Goal: Task Accomplishment & Management: Complete application form

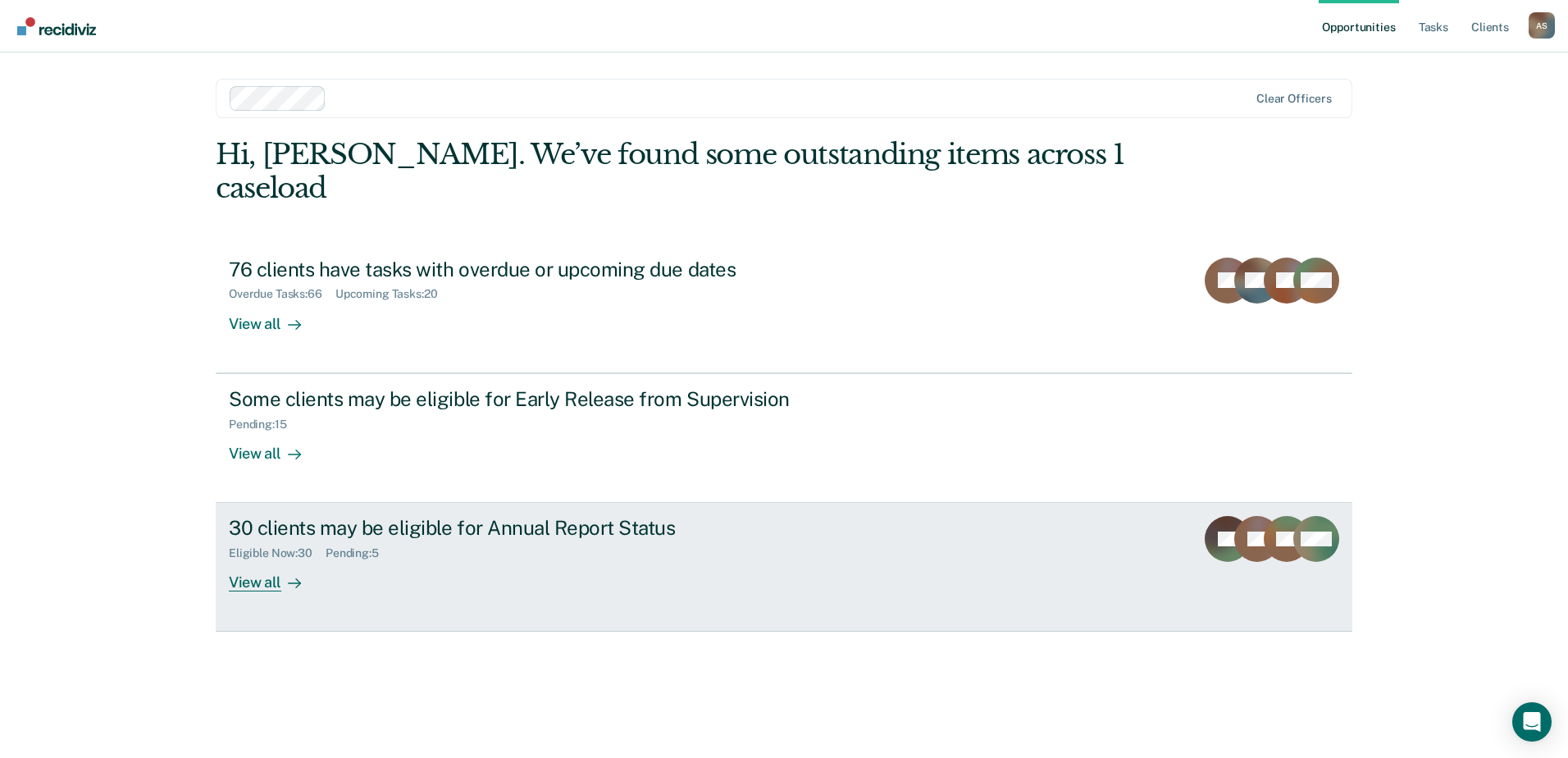
click at [250, 560] on div "View all" at bounding box center [274, 575] width 92 height 32
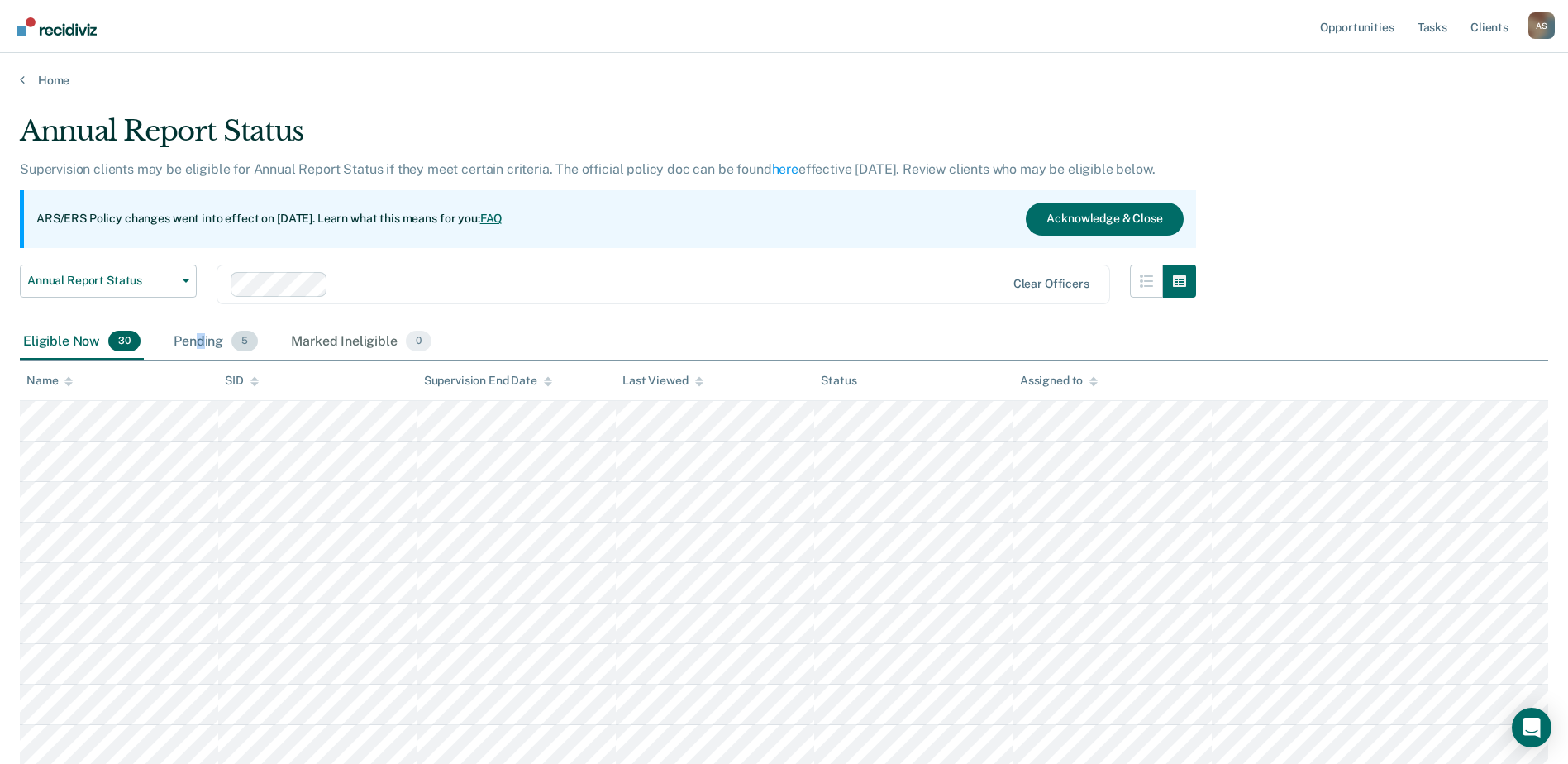
click at [200, 342] on div "Pending 5" at bounding box center [215, 342] width 91 height 36
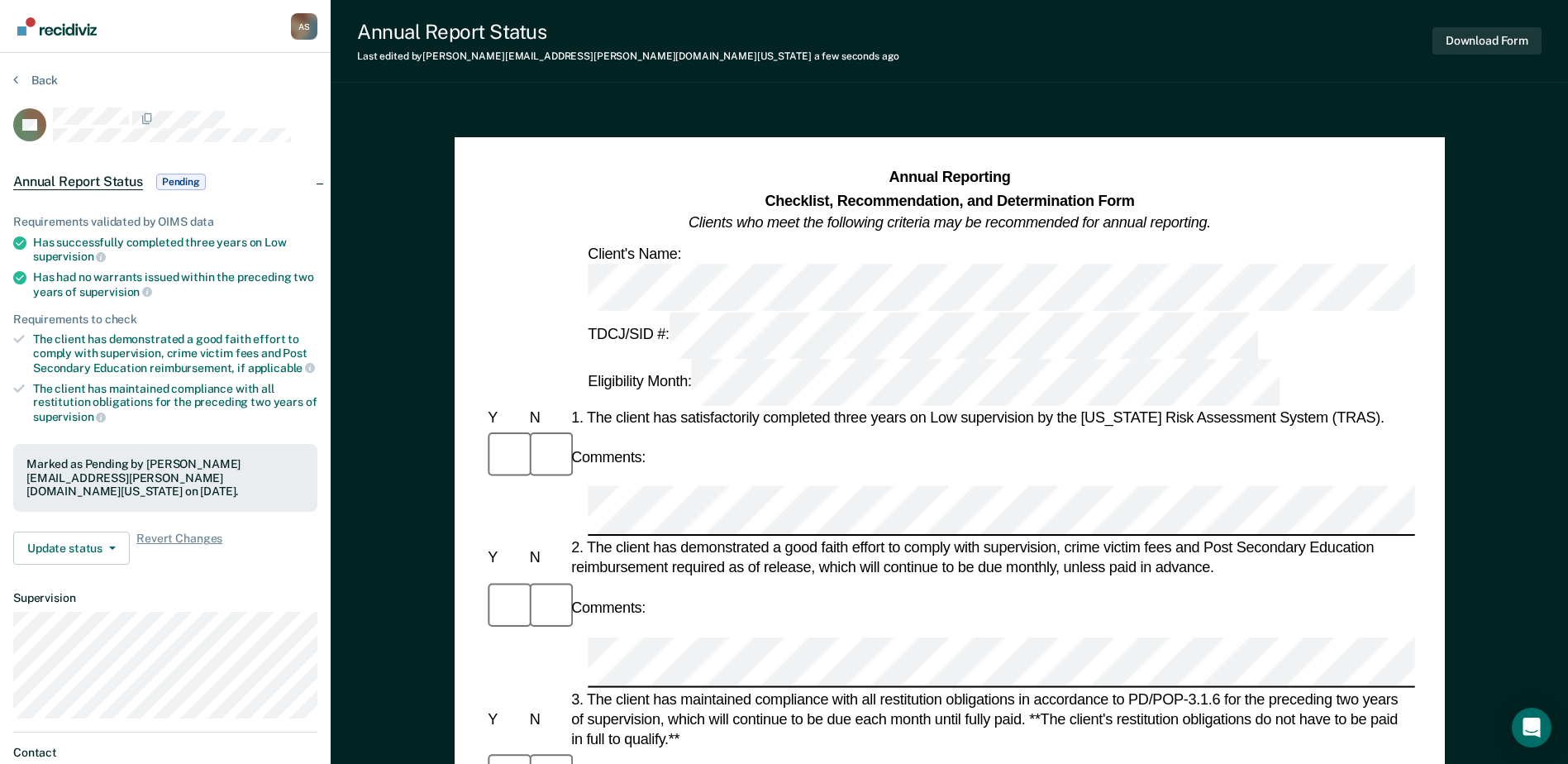
click at [790, 580] on div "Comments:" at bounding box center [948, 607] width 929 height 56
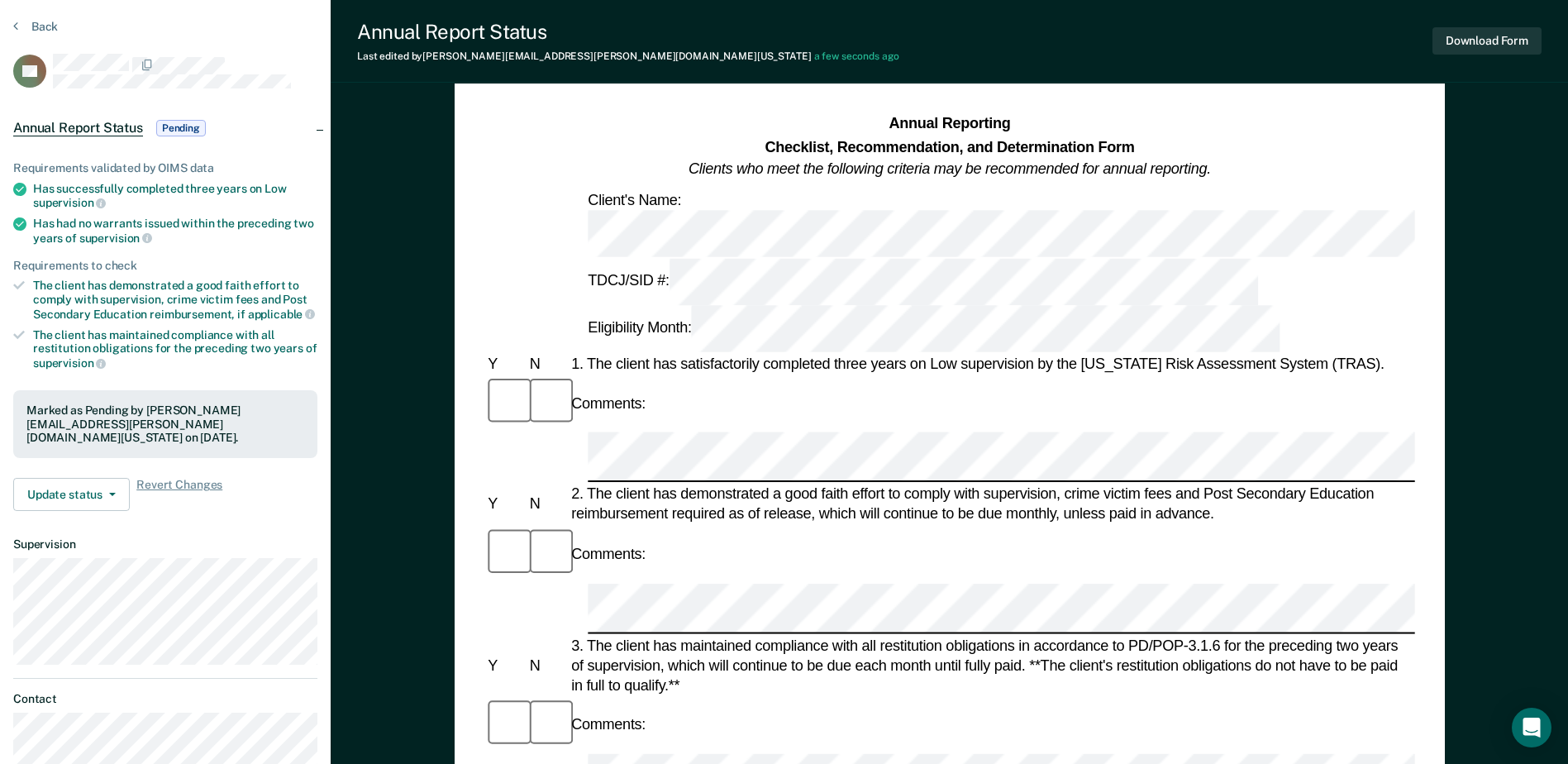
scroll to position [82, 0]
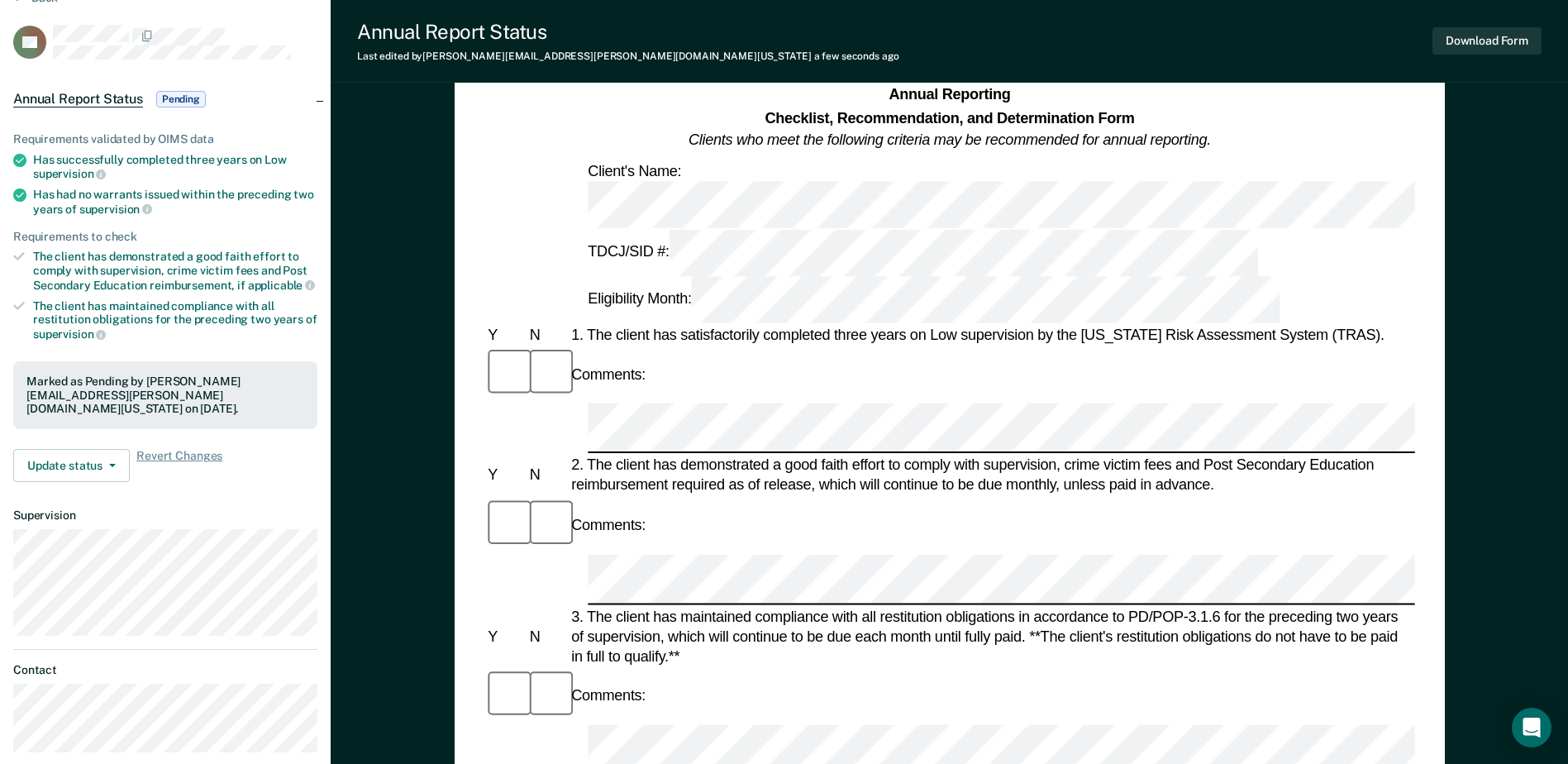
click at [1491, 41] on button "Download Form" at bounding box center [1486, 41] width 109 height 27
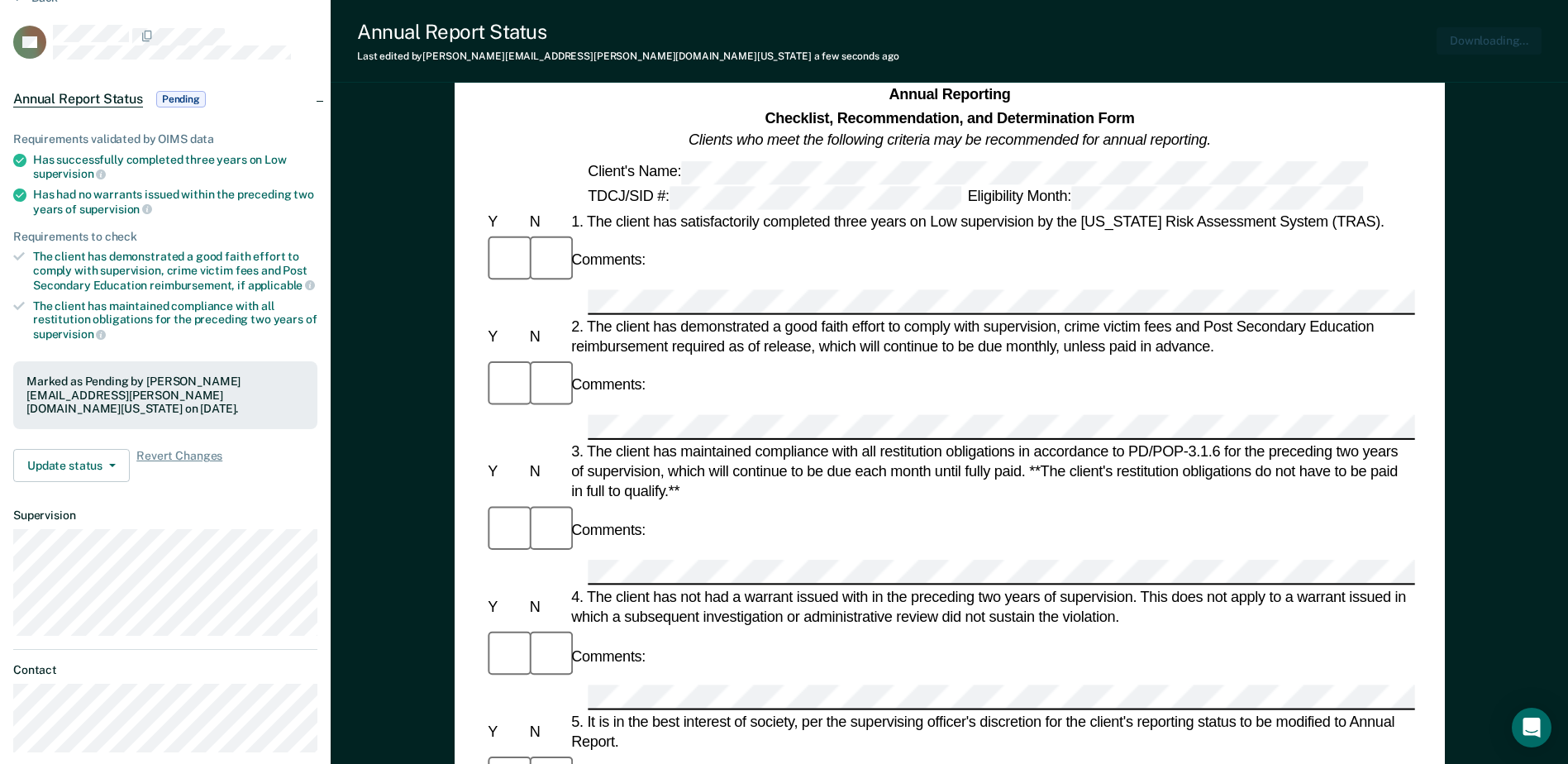
scroll to position [0, 0]
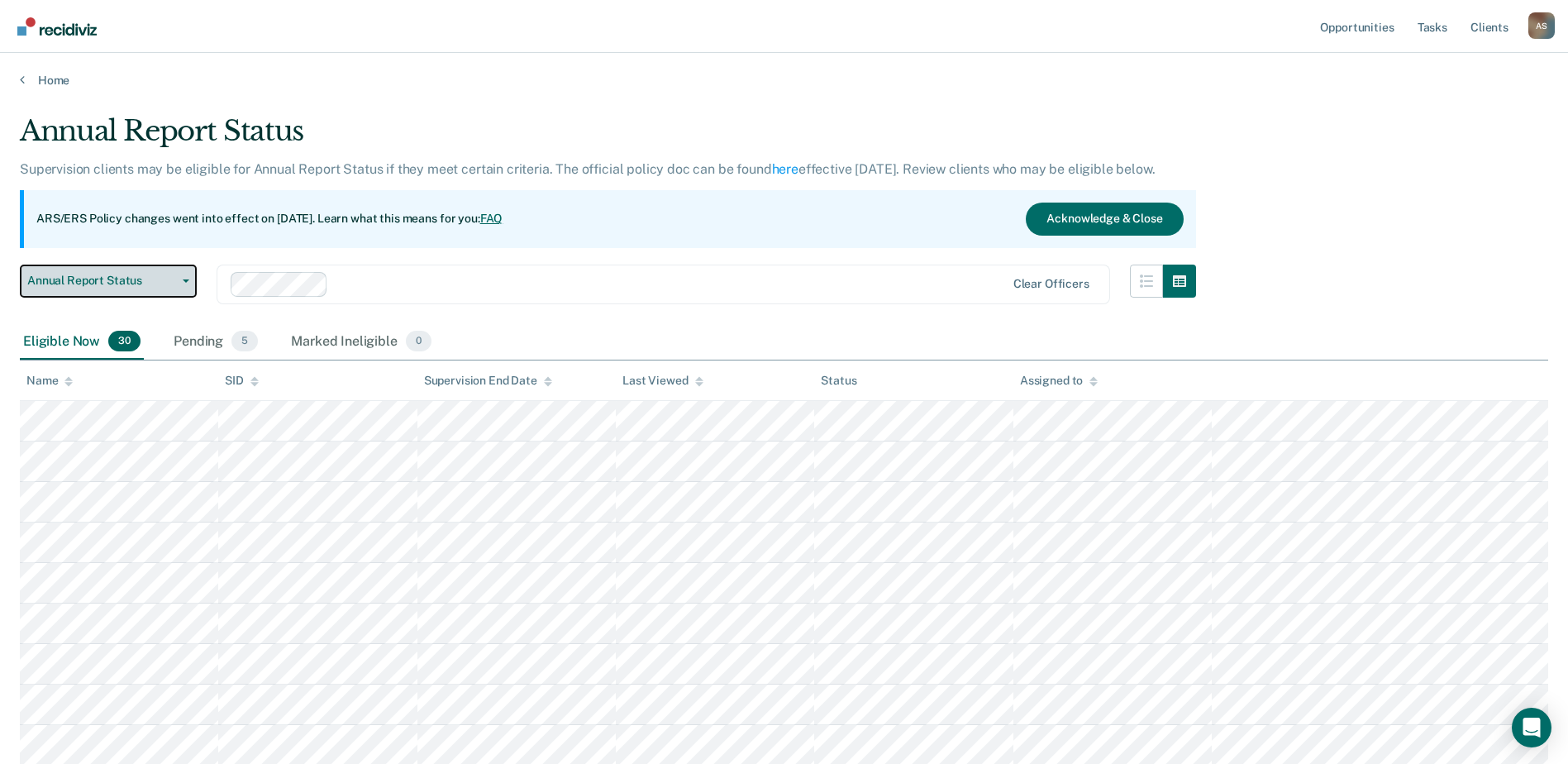
click at [131, 272] on button "Annual Report Status" at bounding box center [108, 281] width 177 height 33
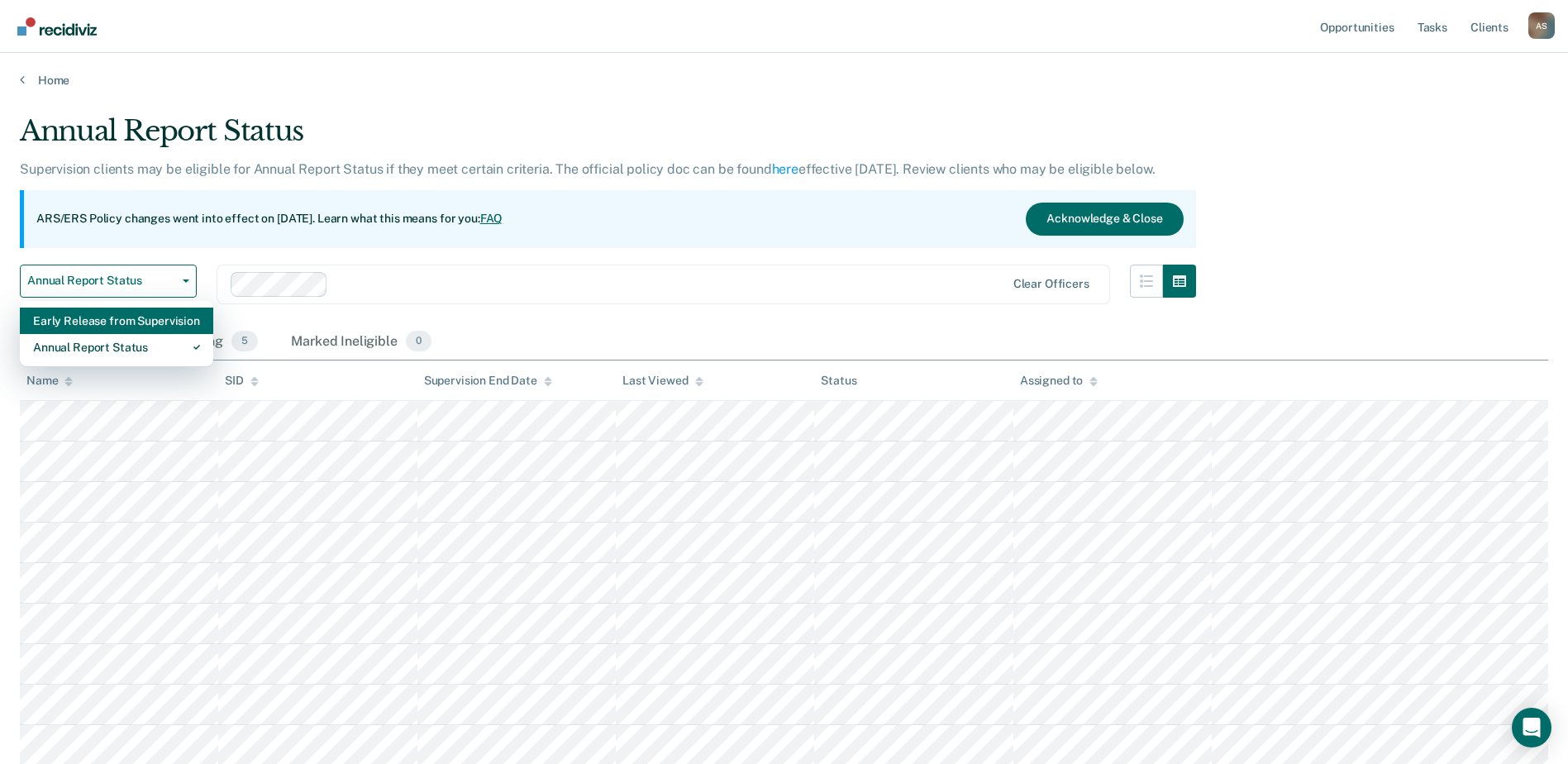
click at [124, 320] on div "Early Release from Supervision" at bounding box center [117, 320] width 166 height 26
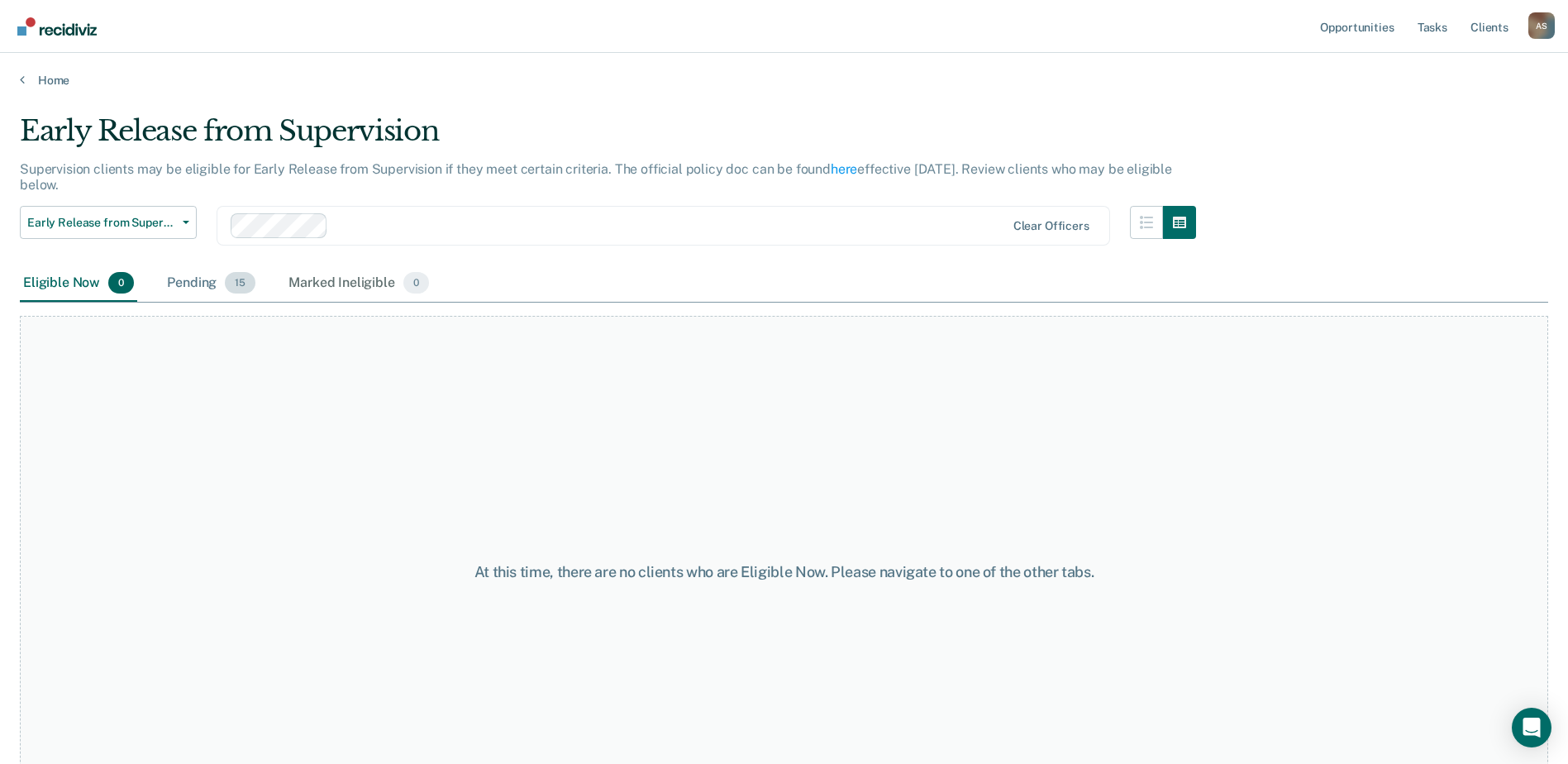
click at [209, 294] on div "Pending 15" at bounding box center [211, 283] width 95 height 36
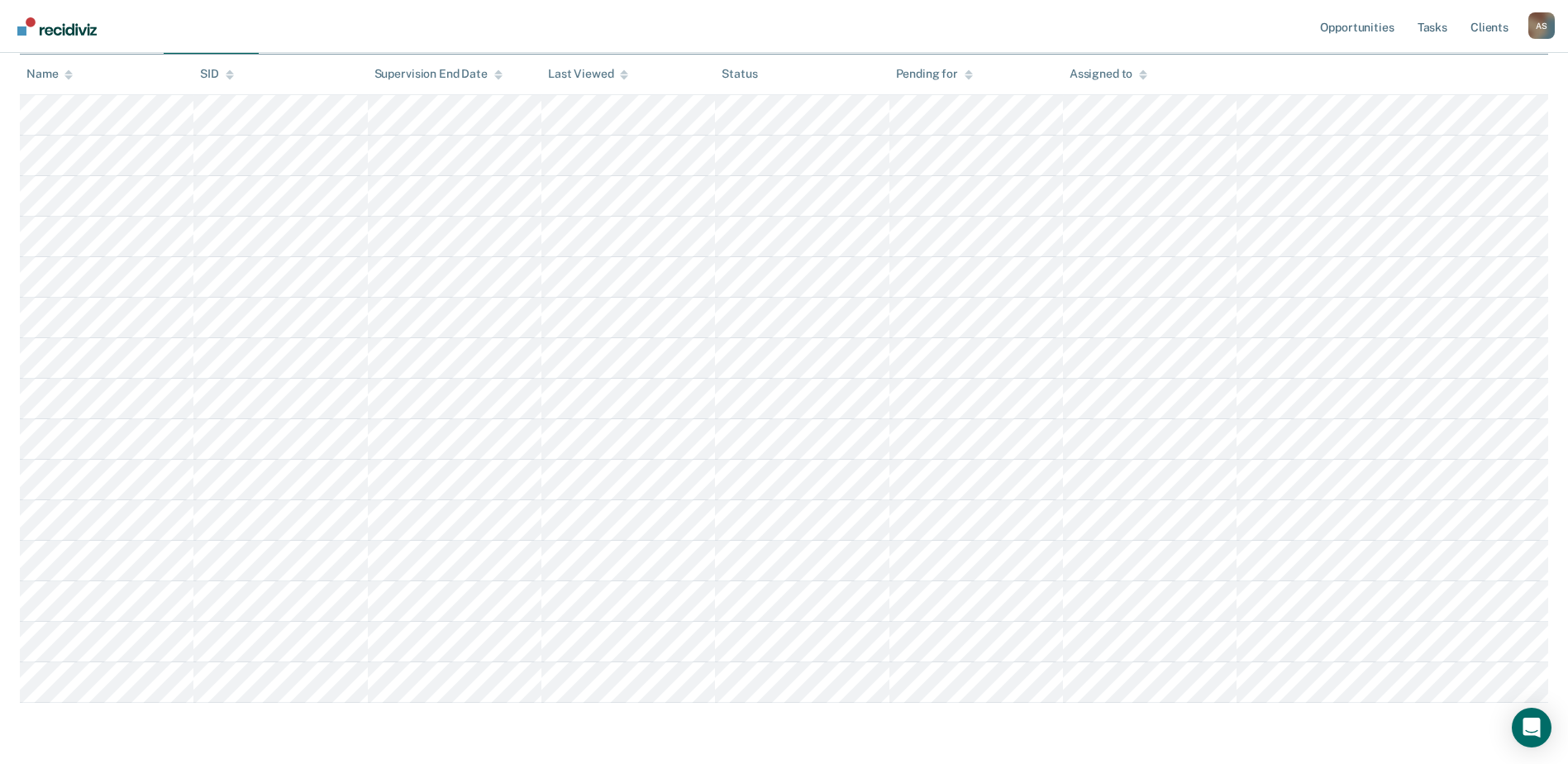
scroll to position [306, 0]
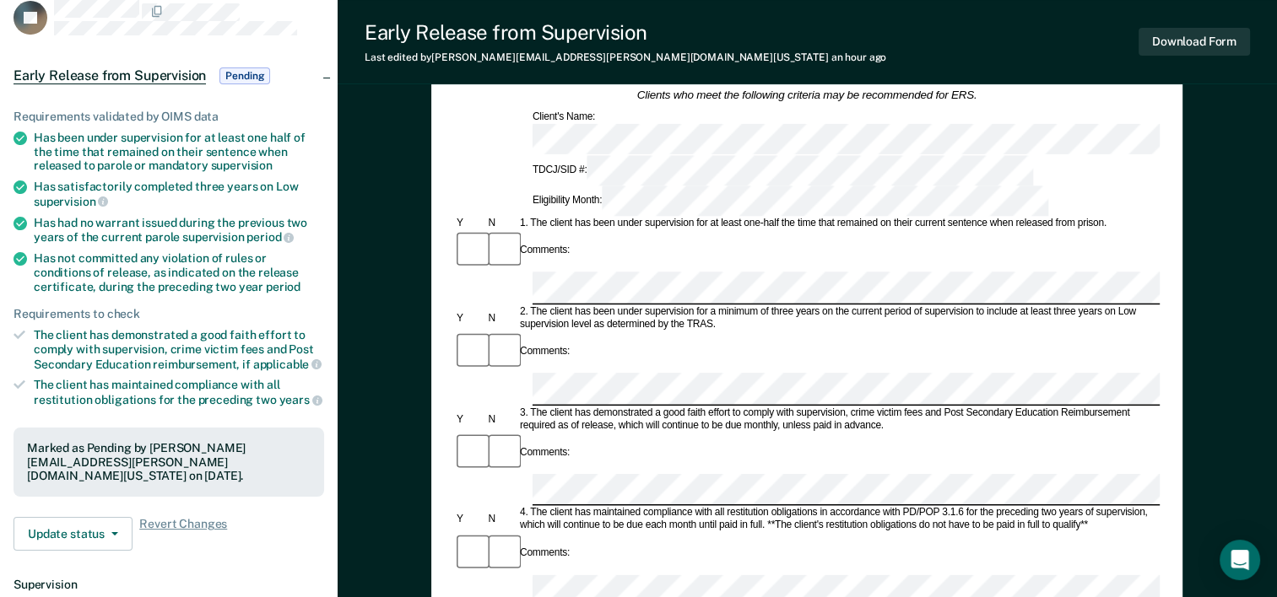
scroll to position [84, 0]
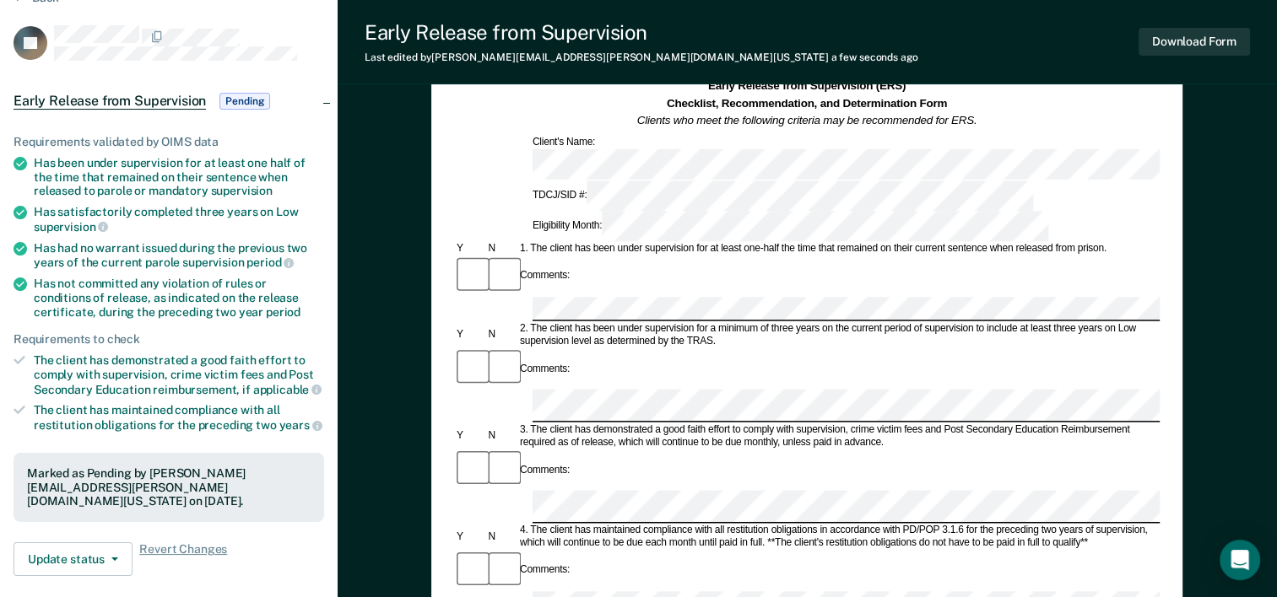
click at [812, 424] on div "3. The client has demonstrated a good faith effort to comply with supervision, …" at bounding box center [838, 436] width 642 height 25
click at [773, 525] on div "4. The client has maintained compliance with all restitution obligations in acc…" at bounding box center [838, 537] width 642 height 25
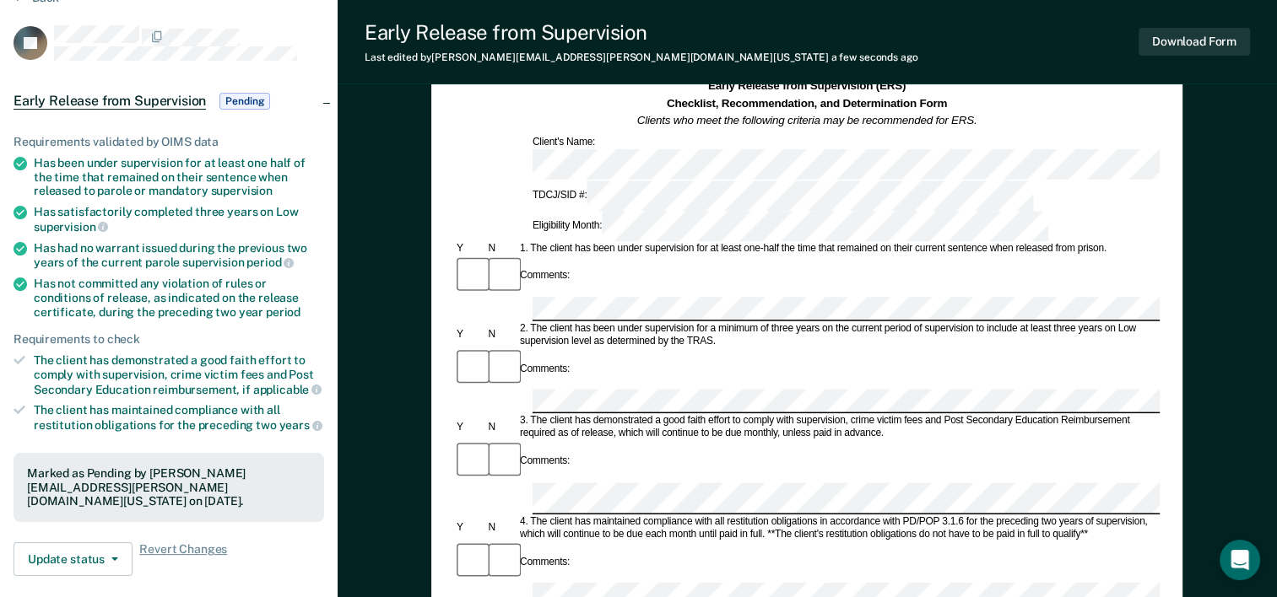
click at [766, 348] on div "Comments:" at bounding box center [806, 369] width 705 height 42
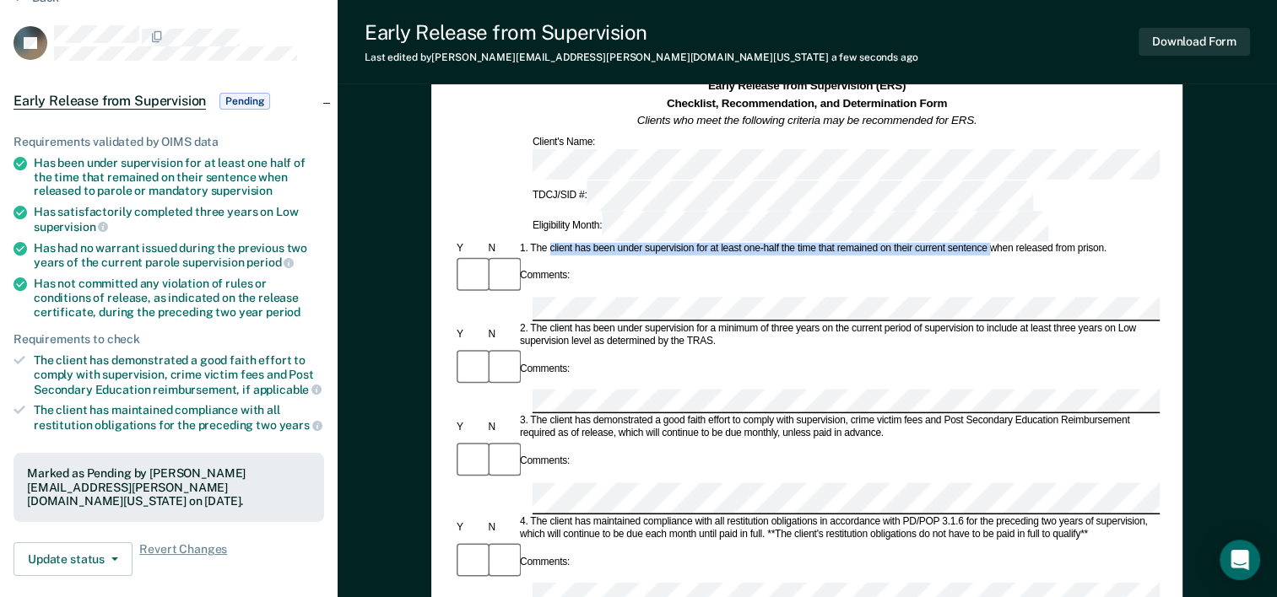
drag, startPoint x: 549, startPoint y: 170, endPoint x: 989, endPoint y: 177, distance: 439.7
click at [989, 243] on div "1. The client has been under supervision for at least one-half the time that re…" at bounding box center [838, 249] width 642 height 13
drag, startPoint x: 989, startPoint y: 177, endPoint x: 972, endPoint y: 172, distance: 17.6
copy div "client has been under supervision for at least one-half the time that remained …"
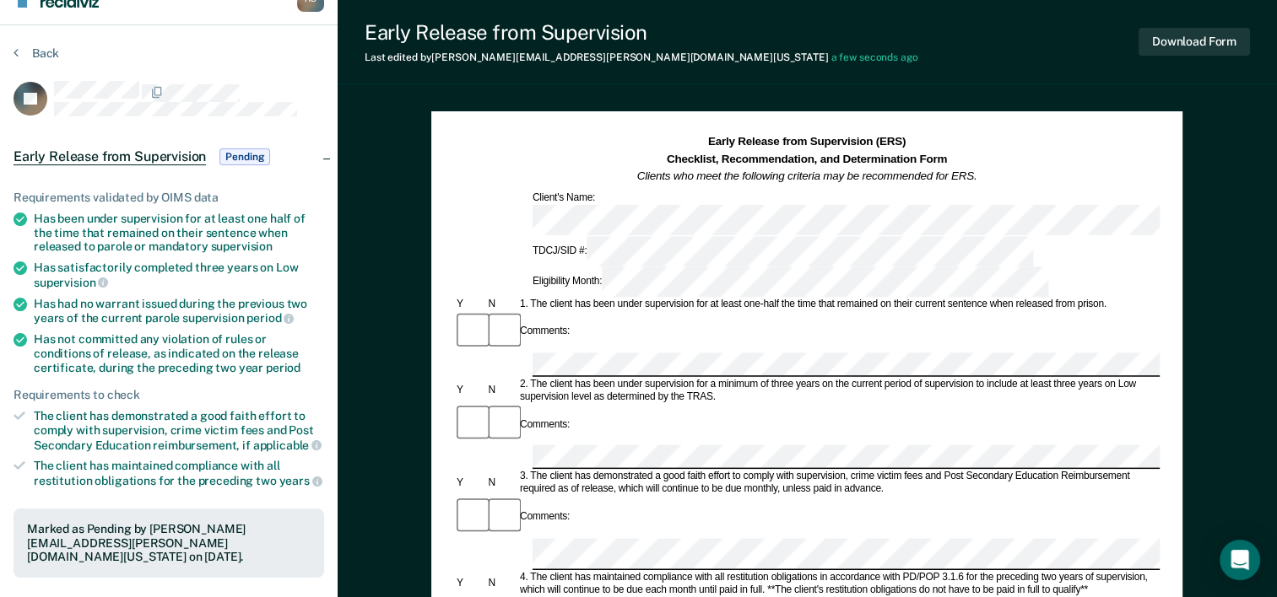
scroll to position [0, 0]
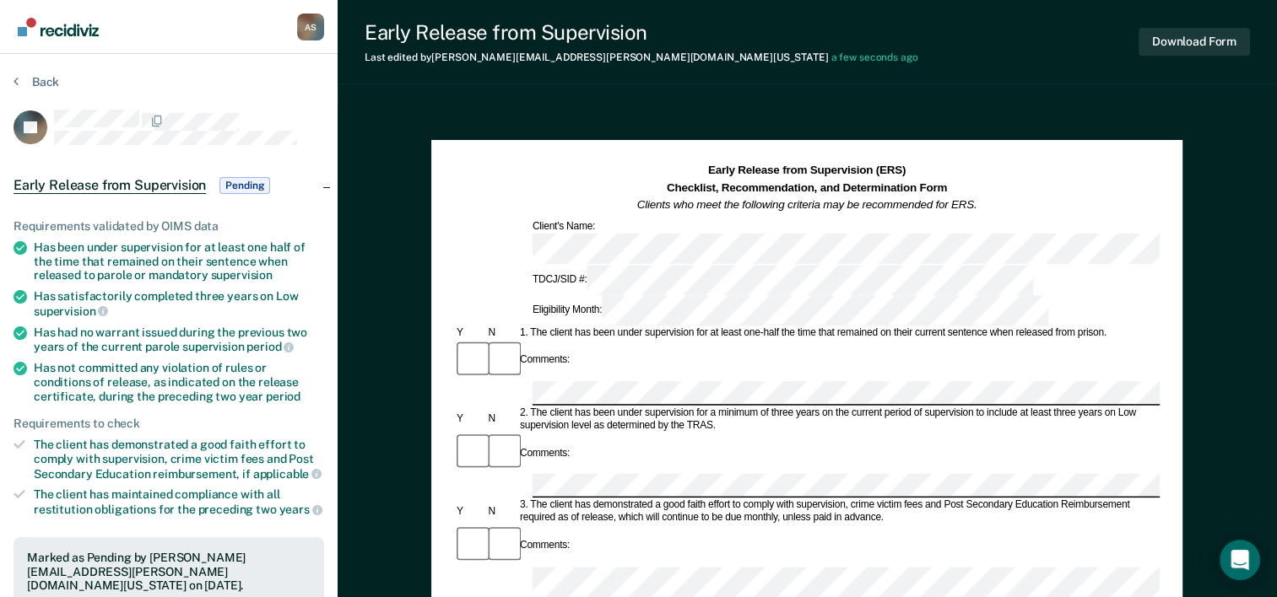
click at [891, 500] on div "3. The client has demonstrated a good faith effort to comply with supervision, …" at bounding box center [838, 512] width 642 height 25
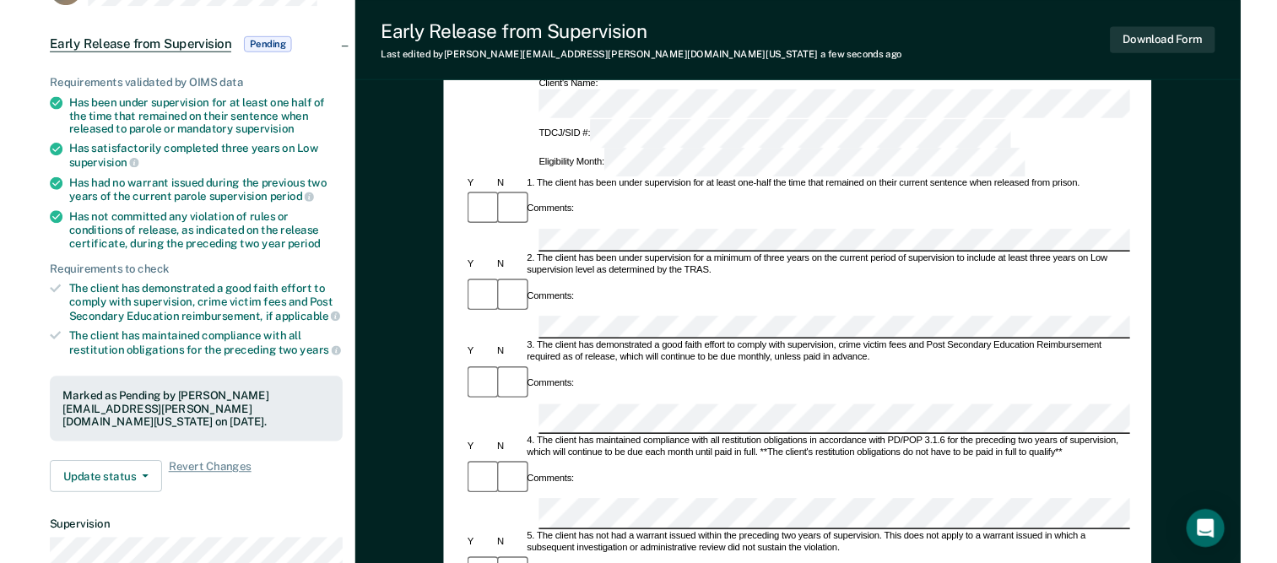
scroll to position [169, 0]
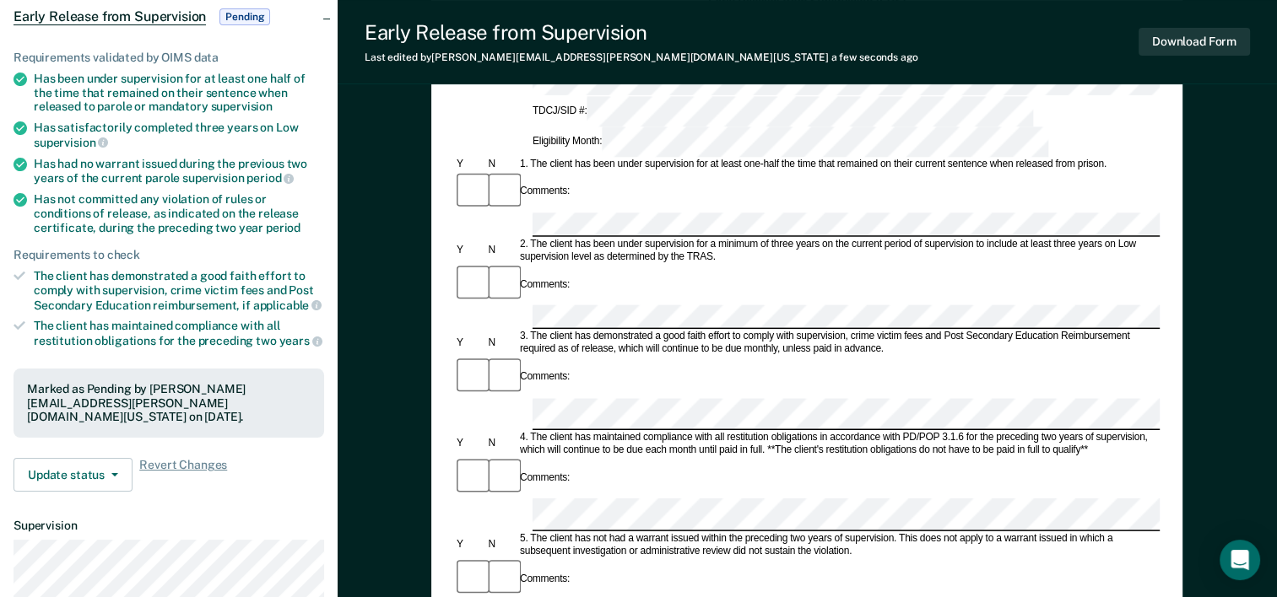
drag, startPoint x: 699, startPoint y: 305, endPoint x: 707, endPoint y: 307, distance: 8.6
click at [704, 457] on div "Comments:" at bounding box center [806, 478] width 705 height 42
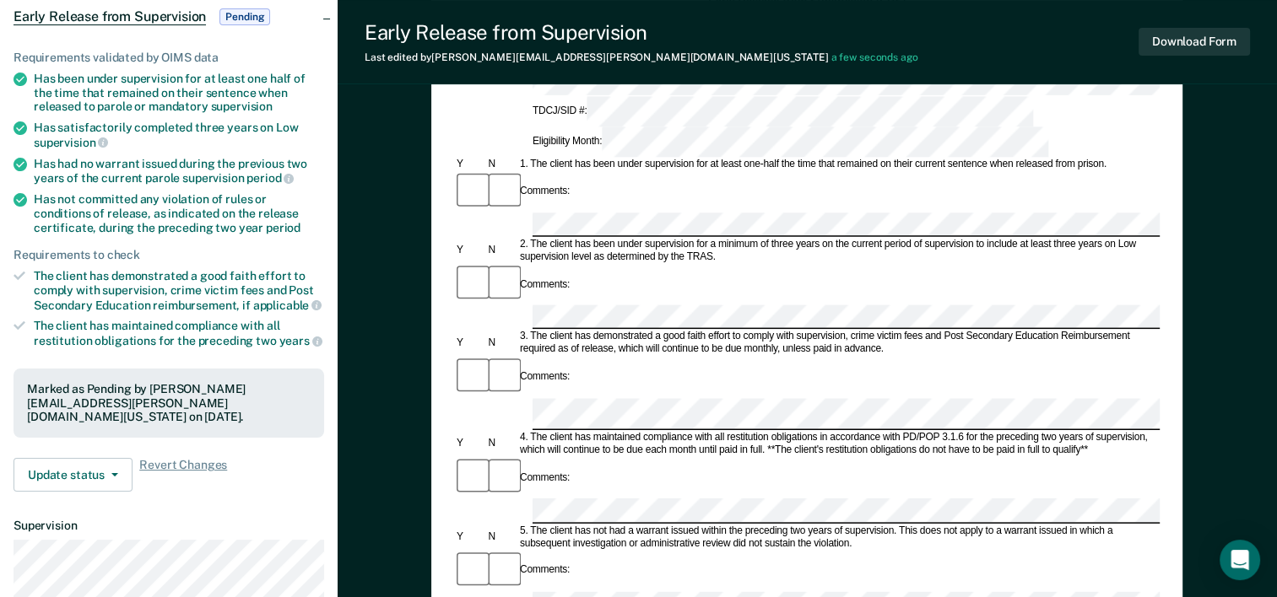
drag, startPoint x: 854, startPoint y: 442, endPoint x: 658, endPoint y: 375, distance: 207.1
drag, startPoint x: 570, startPoint y: 397, endPoint x: 550, endPoint y: 376, distance: 28.6
click at [549, 564] on div "Comments:" at bounding box center [544, 570] width 55 height 13
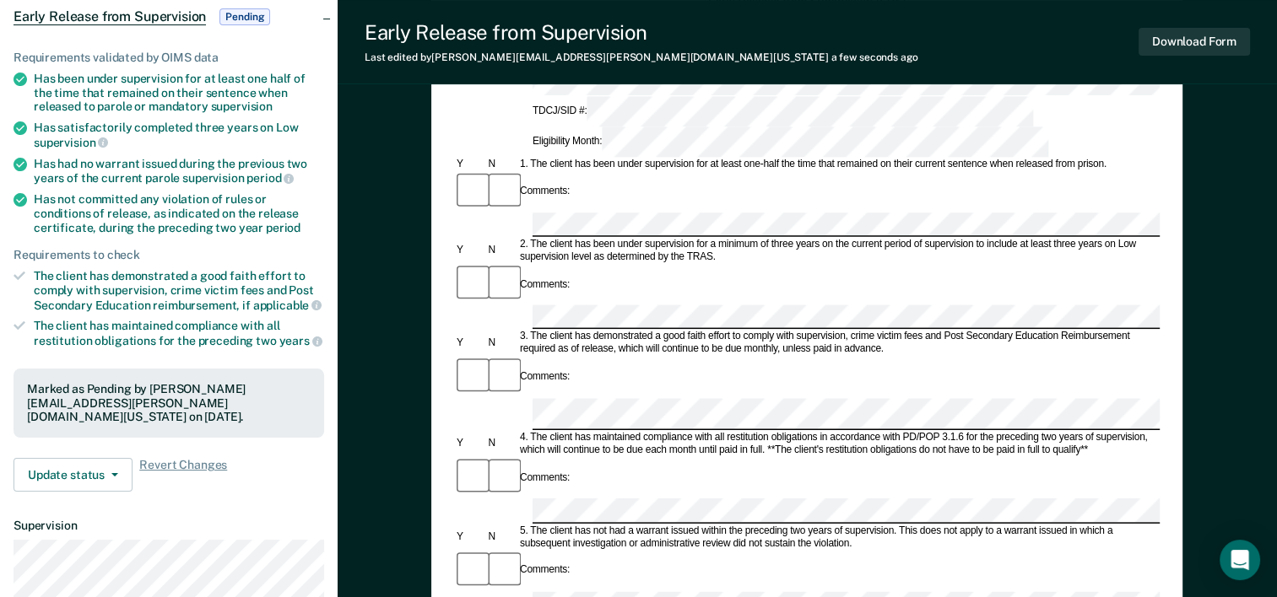
drag, startPoint x: 550, startPoint y: 404, endPoint x: 721, endPoint y: 417, distance: 171.8
drag, startPoint x: 550, startPoint y: 398, endPoint x: 845, endPoint y: 404, distance: 295.4
drag, startPoint x: 845, startPoint y: 404, endPoint x: 804, endPoint y: 409, distance: 41.7
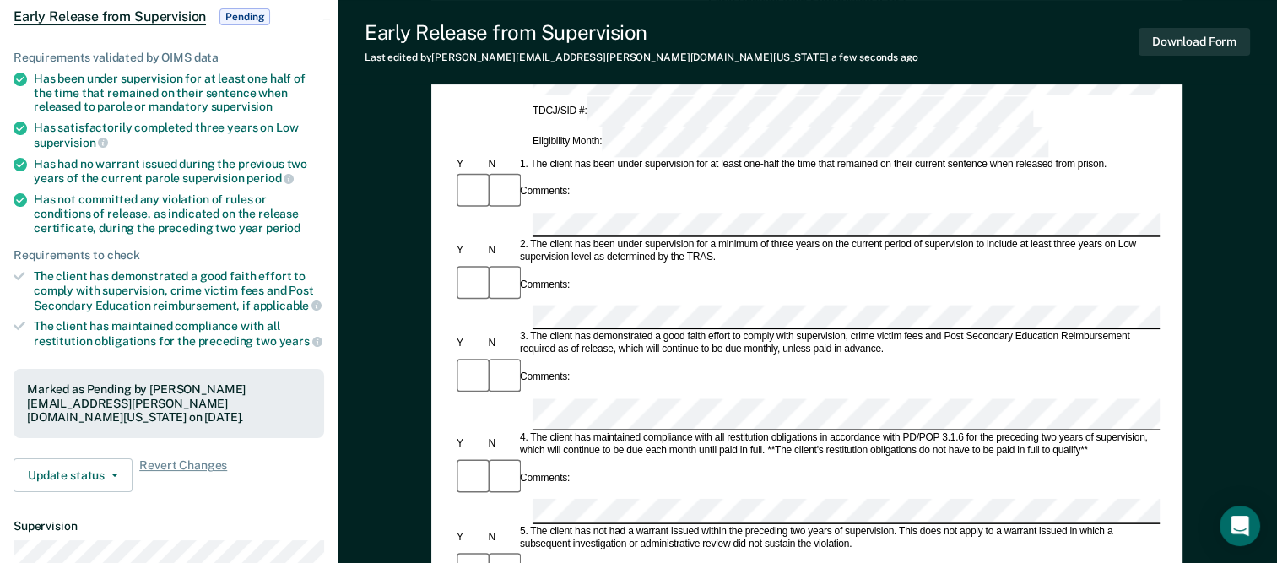
drag, startPoint x: 550, startPoint y: 401, endPoint x: 768, endPoint y: 413, distance: 218.0
drag, startPoint x: 797, startPoint y: 477, endPoint x: 789, endPoint y: 478, distance: 8.6
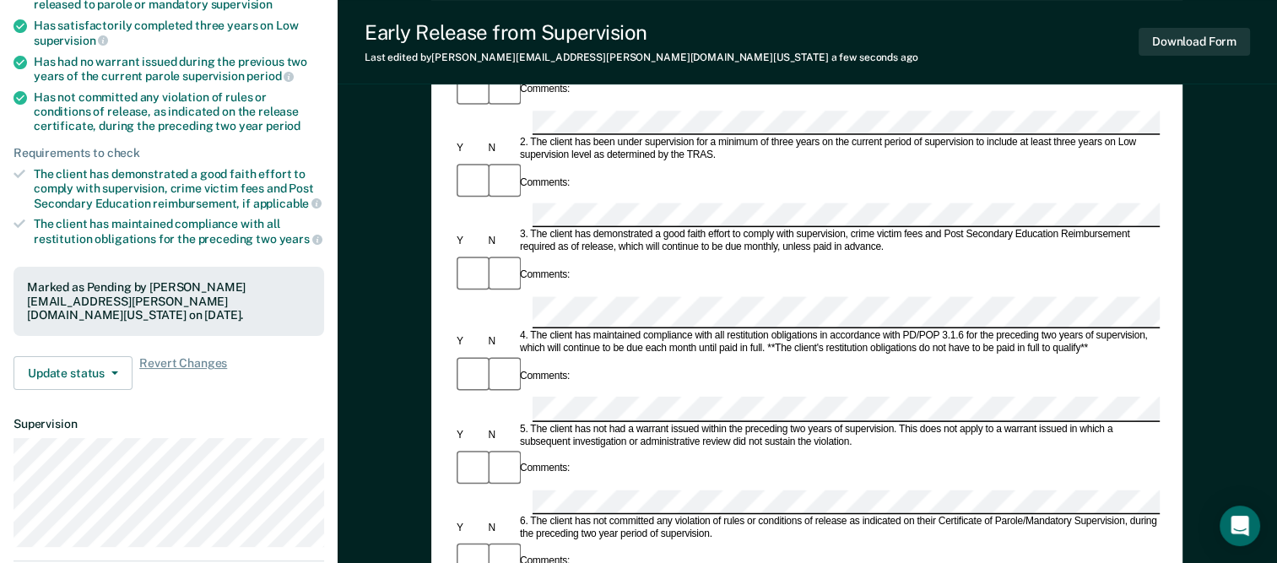
scroll to position [253, 0]
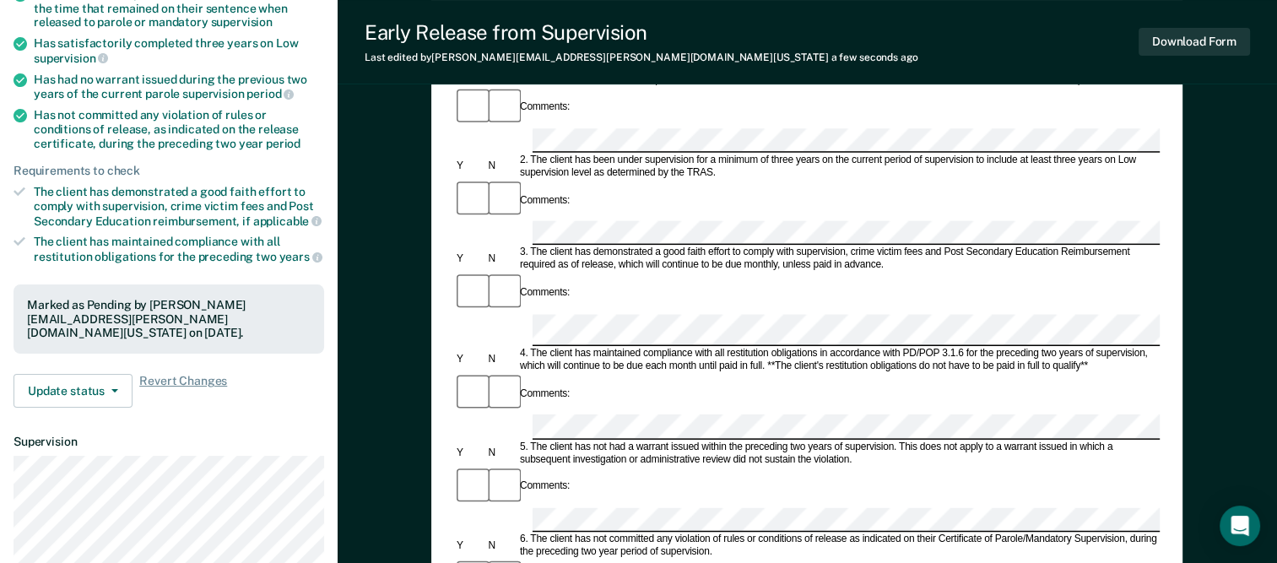
drag, startPoint x: 554, startPoint y: 321, endPoint x: 829, endPoint y: 316, distance: 275.1
click at [829, 533] on div "6. The client has not committed any violation of rules or conditions of release…" at bounding box center [838, 545] width 642 height 25
drag, startPoint x: 829, startPoint y: 316, endPoint x: 845, endPoint y: 325, distance: 18.5
click at [845, 533] on div "6. The client has not committed any violation of rules or conditions of release…" at bounding box center [838, 545] width 642 height 25
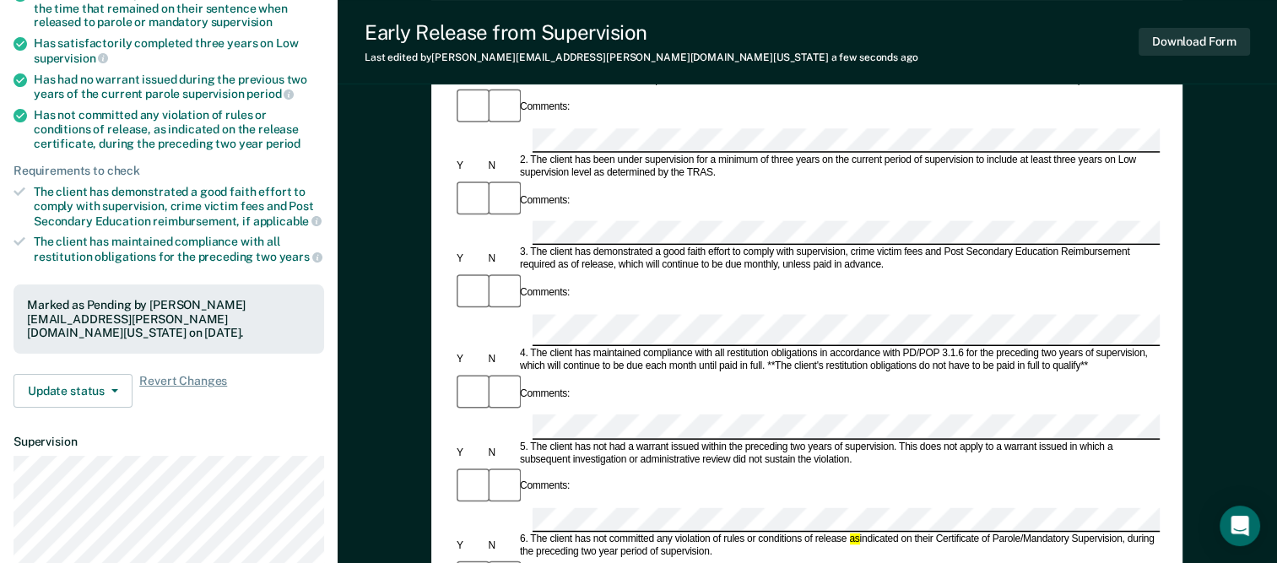
drag, startPoint x: 848, startPoint y: 319, endPoint x: 567, endPoint y: 339, distance: 281.7
click at [557, 533] on msreadoutspan "as indicated on their Certificate of Parole/Mandatory Supervision, during the p…" at bounding box center [837, 545] width 635 height 24
click at [676, 533] on div "6. The client has not committed any violation of rules or conditions of release…" at bounding box center [838, 545] width 642 height 25
drag, startPoint x: 550, startPoint y: 320, endPoint x: 844, endPoint y: 327, distance: 293.7
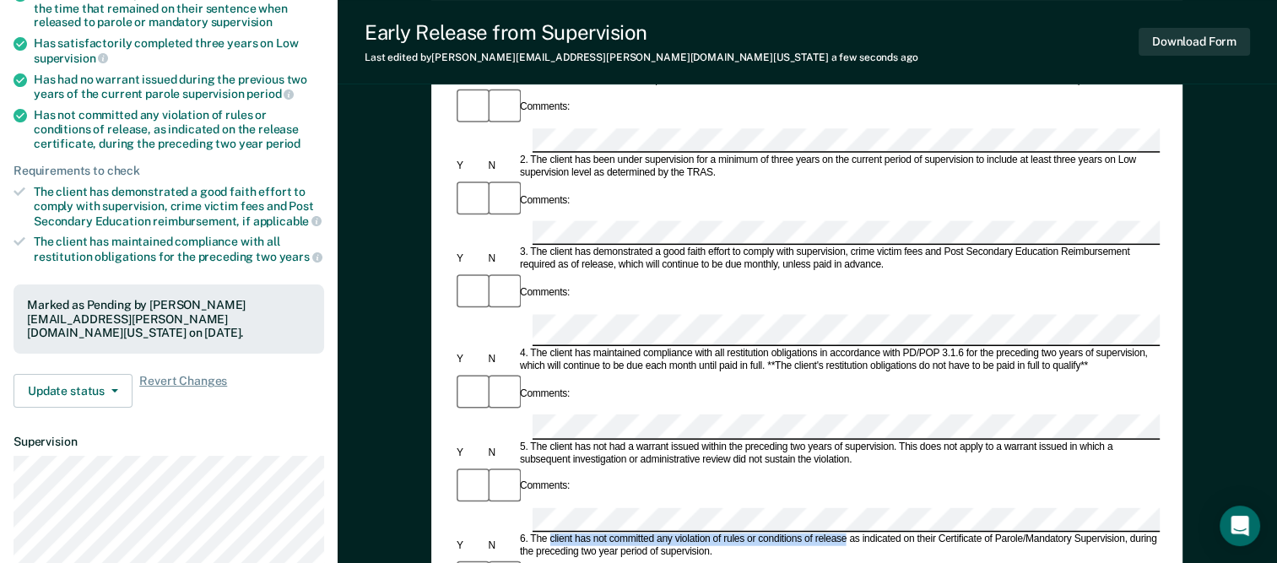
click at [844, 533] on div "6. The client has not committed any violation of rules or conditions of release…" at bounding box center [838, 545] width 642 height 25
drag, startPoint x: 844, startPoint y: 327, endPoint x: 817, endPoint y: 320, distance: 27.8
copy div "client has not committed any violation of rules or conditions of release"
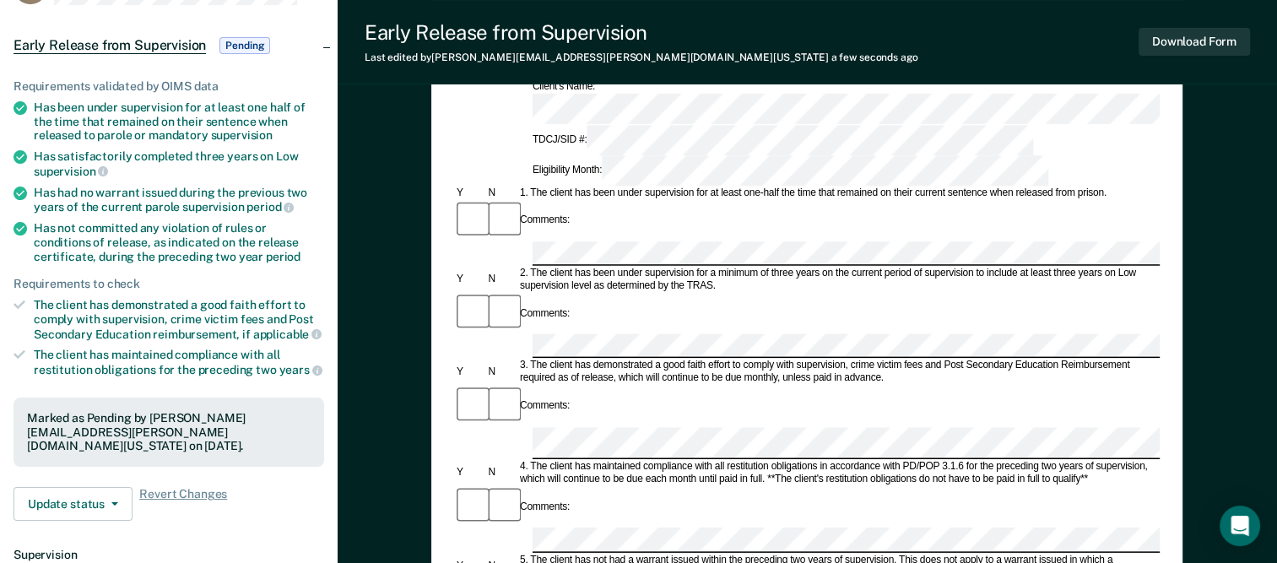
scroll to position [169, 0]
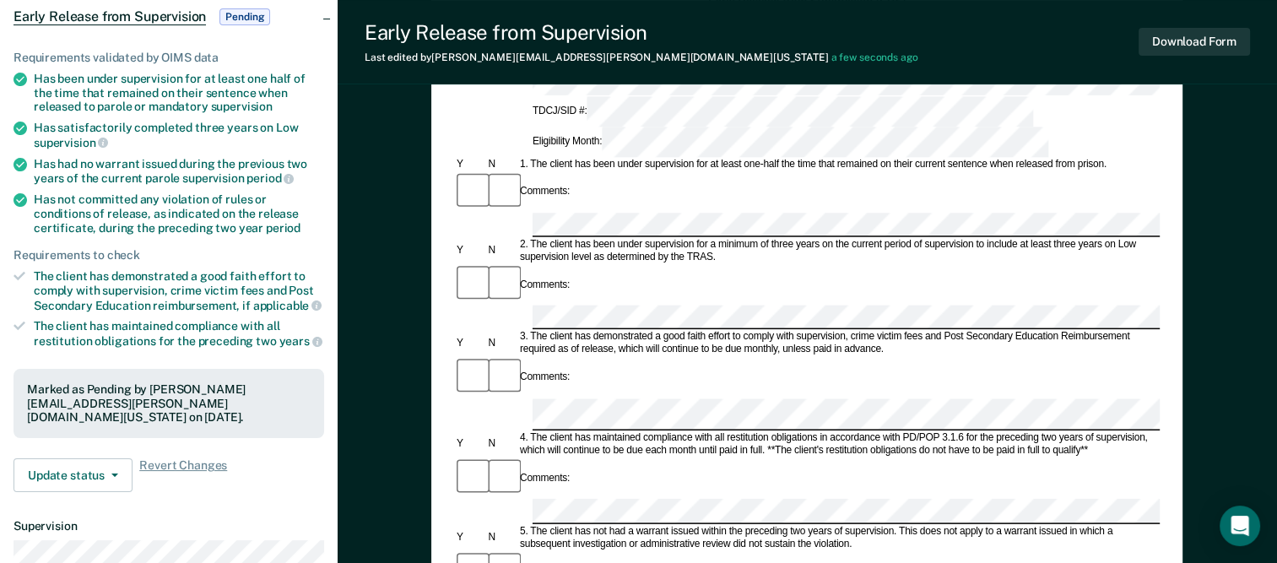
drag, startPoint x: 574, startPoint y: 496, endPoint x: 608, endPoint y: 496, distance: 33.8
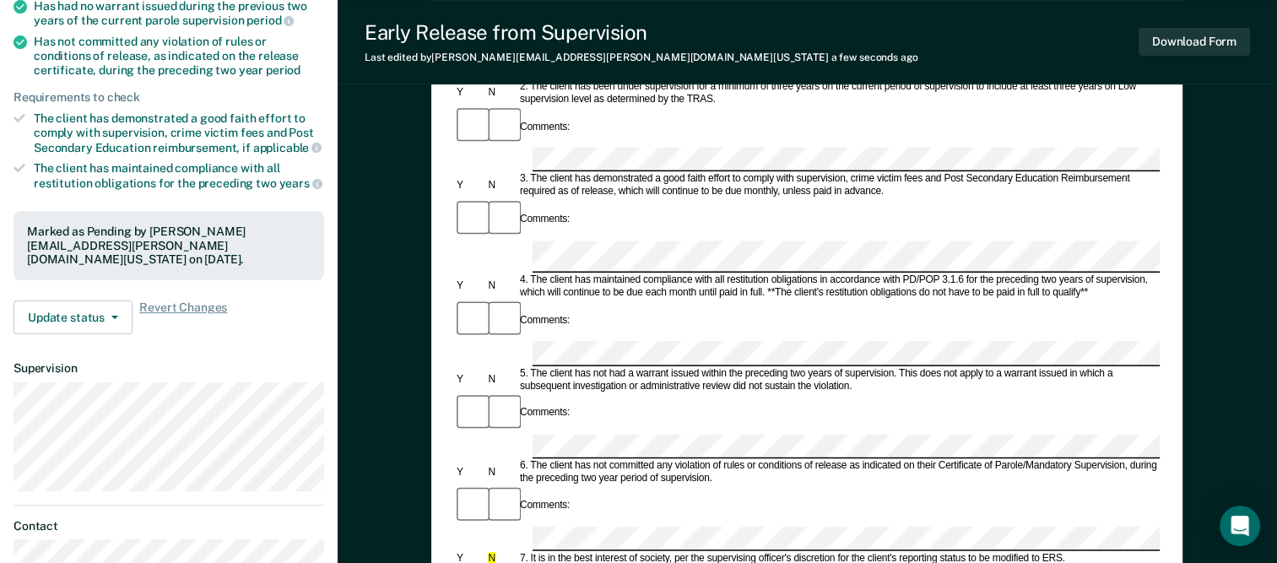
scroll to position [338, 0]
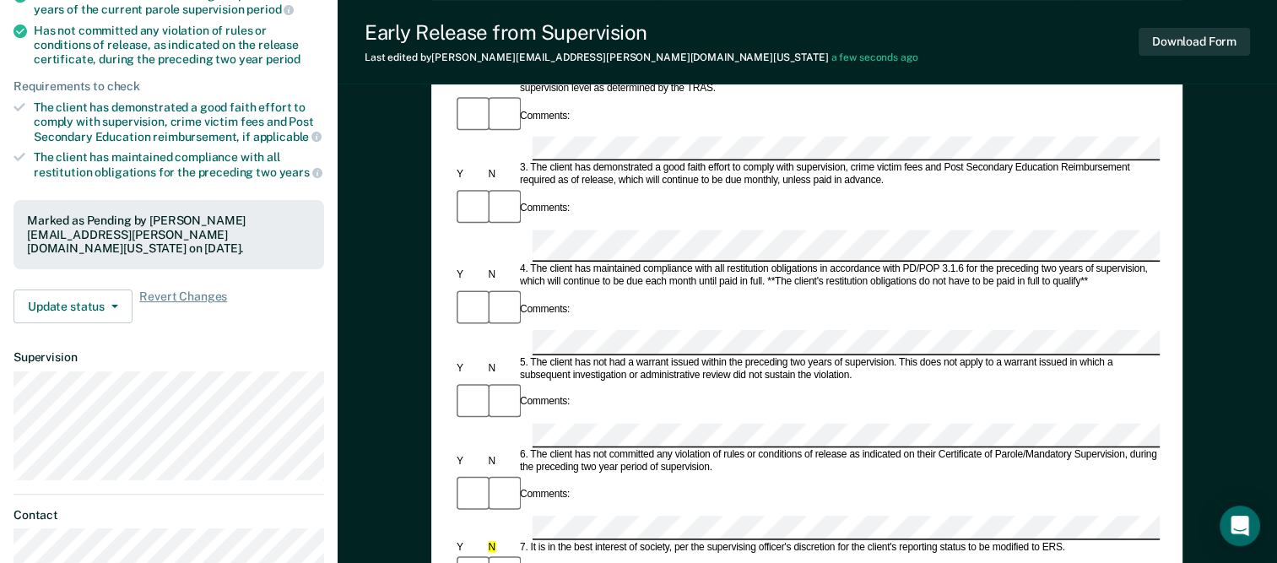
click at [492, 541] on msreadoutspan "N" at bounding box center [492, 546] width 7 height 11
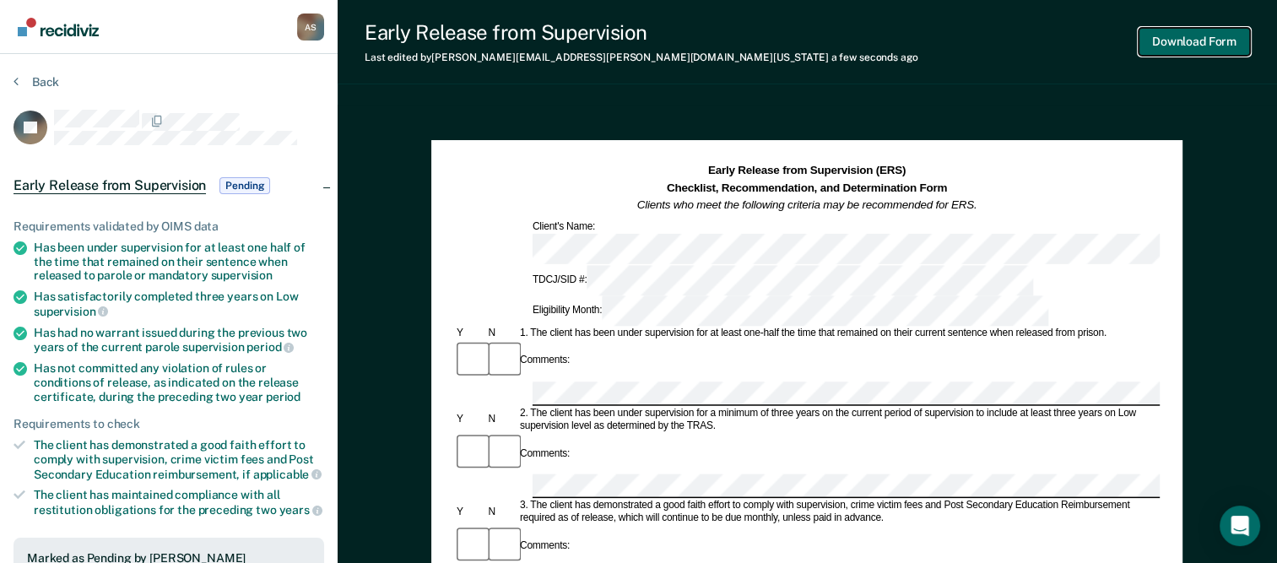
click at [1191, 46] on button "Download Form" at bounding box center [1193, 42] width 111 height 28
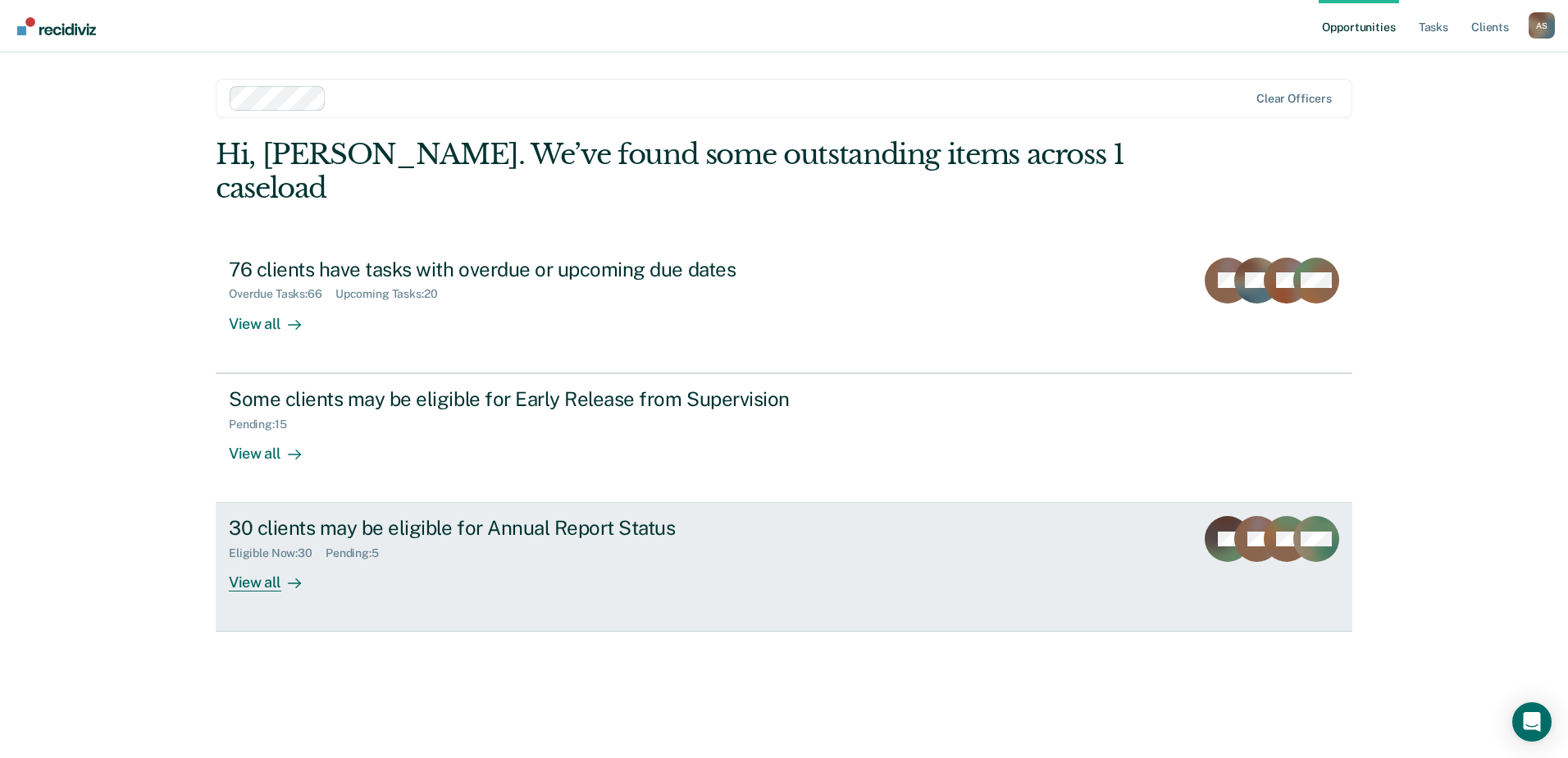
click at [271, 560] on div "View all" at bounding box center [274, 575] width 92 height 32
